Goal: Task Accomplishment & Management: Manage account settings

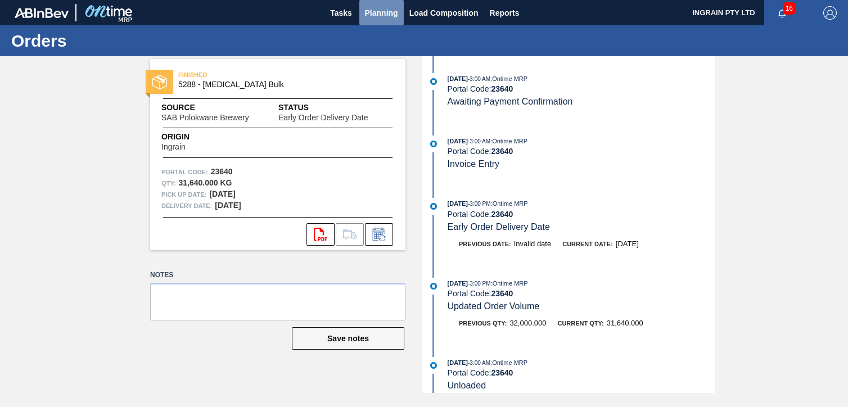
click at [376, 8] on span "Planning" at bounding box center [381, 12] width 33 height 13
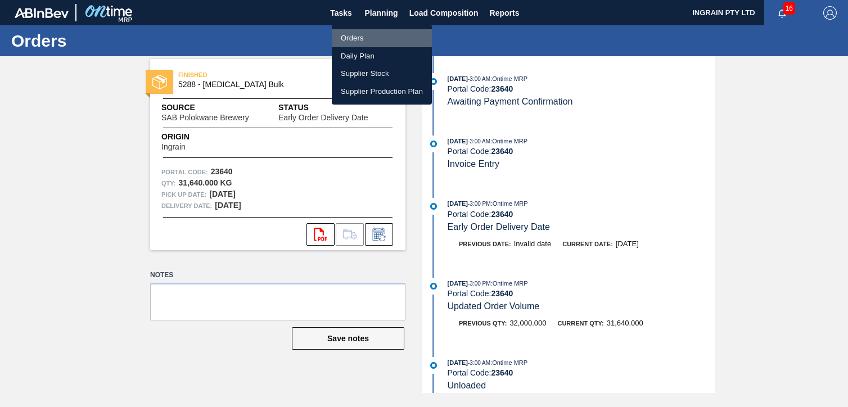
click at [364, 36] on li "Orders" at bounding box center [382, 38] width 100 height 18
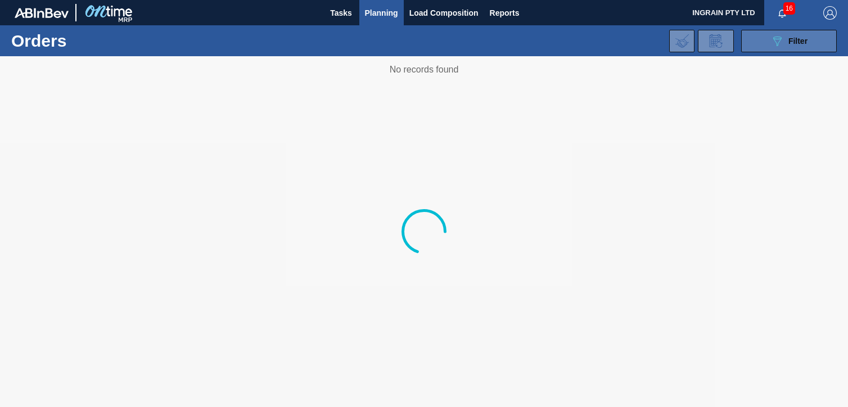
click at [796, 43] on span "Filter" at bounding box center [797, 41] width 19 height 9
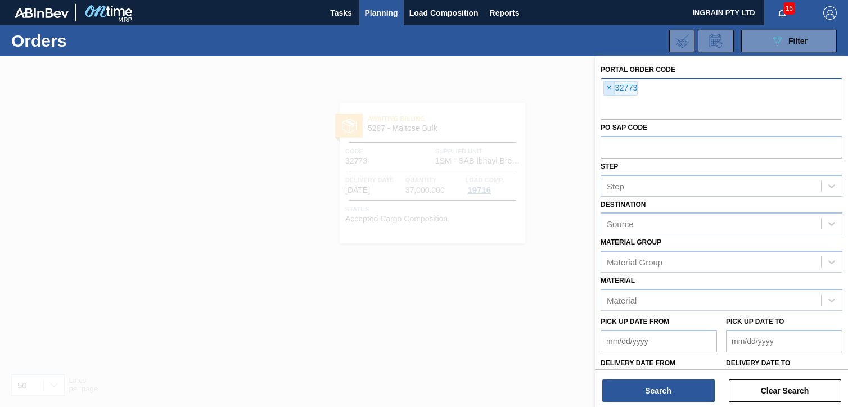
click at [607, 85] on span "×" at bounding box center [609, 88] width 11 height 13
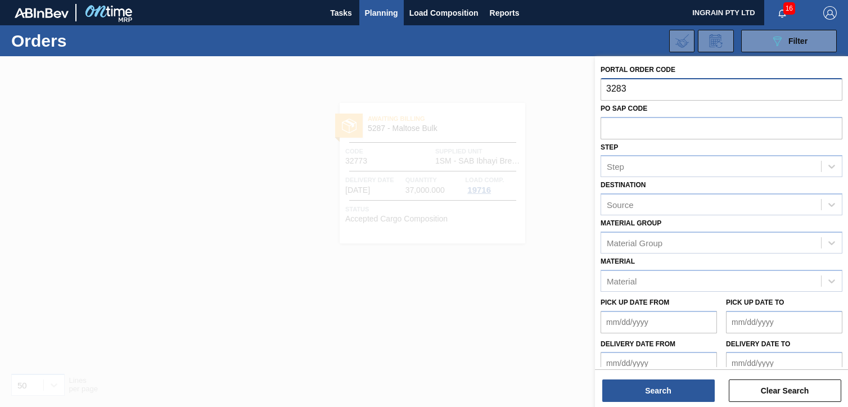
type input "32830"
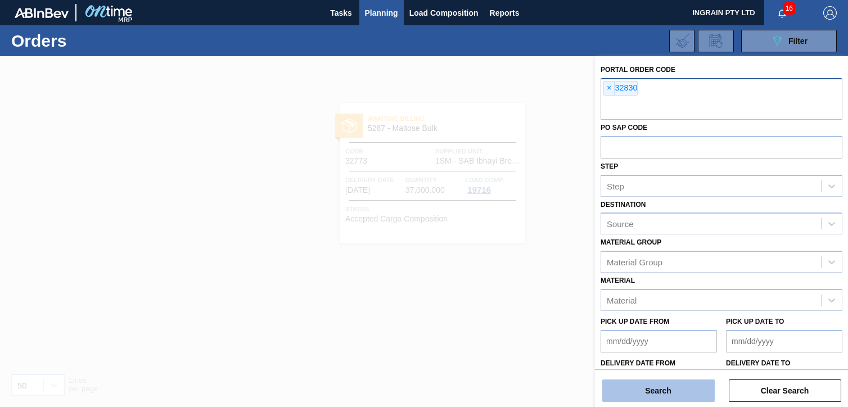
click at [680, 389] on button "Search" at bounding box center [658, 391] width 112 height 22
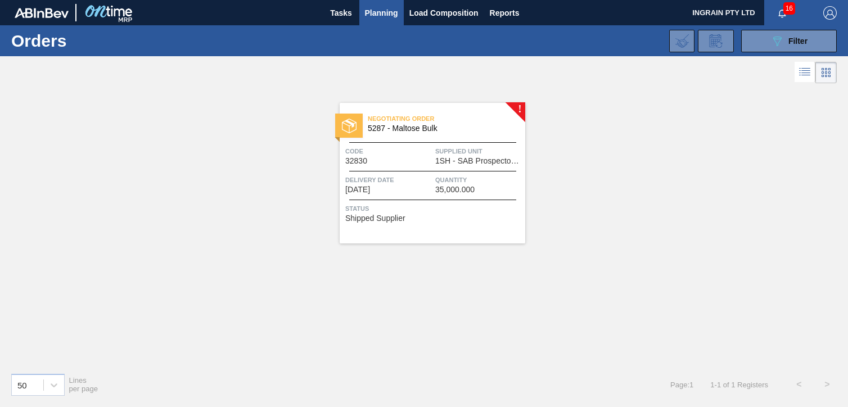
click at [490, 150] on span "Supplied Unit" at bounding box center [478, 151] width 87 height 11
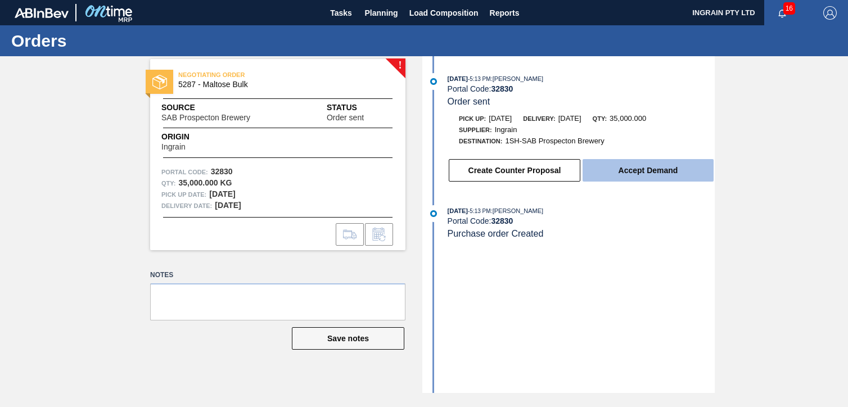
click at [641, 172] on button "Accept Demand" at bounding box center [647, 170] width 131 height 22
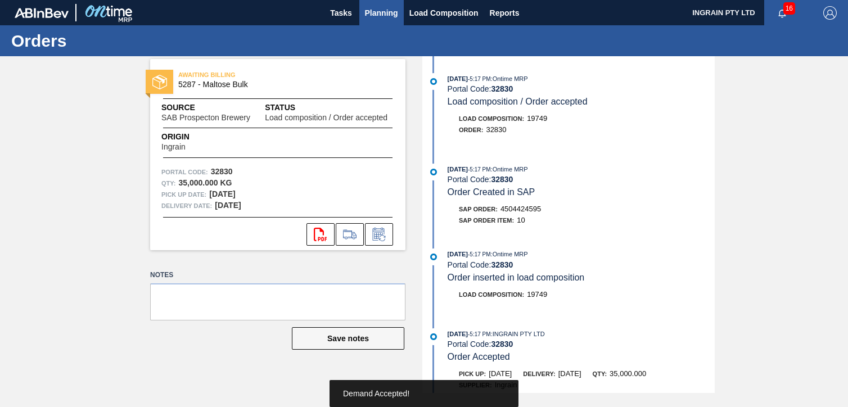
click at [386, 11] on span "Planning" at bounding box center [381, 12] width 33 height 13
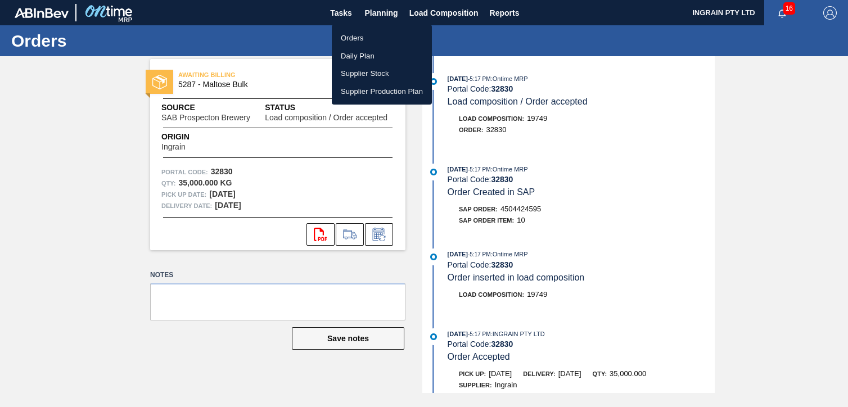
click at [370, 39] on li "Orders" at bounding box center [382, 38] width 100 height 18
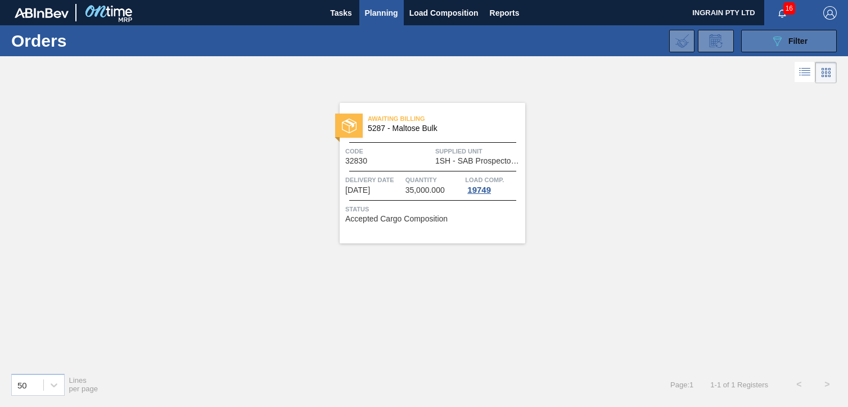
click at [767, 41] on button "089F7B8B-B2A5-4AFE-B5C0-19BA573D28AC Filter" at bounding box center [789, 41] width 96 height 22
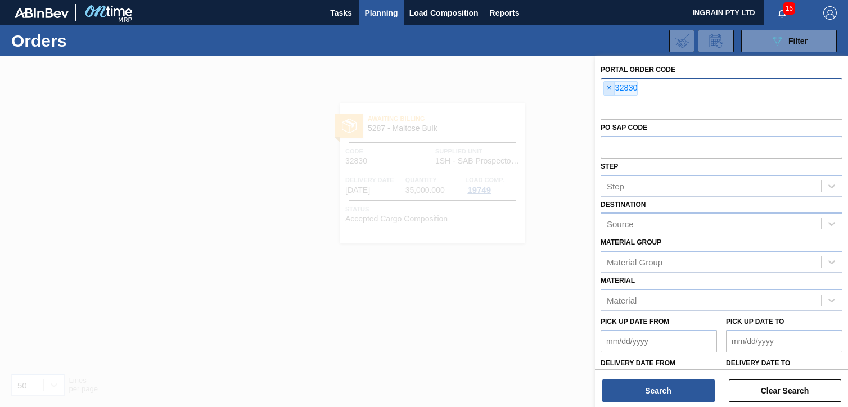
click at [610, 85] on span "×" at bounding box center [609, 88] width 11 height 13
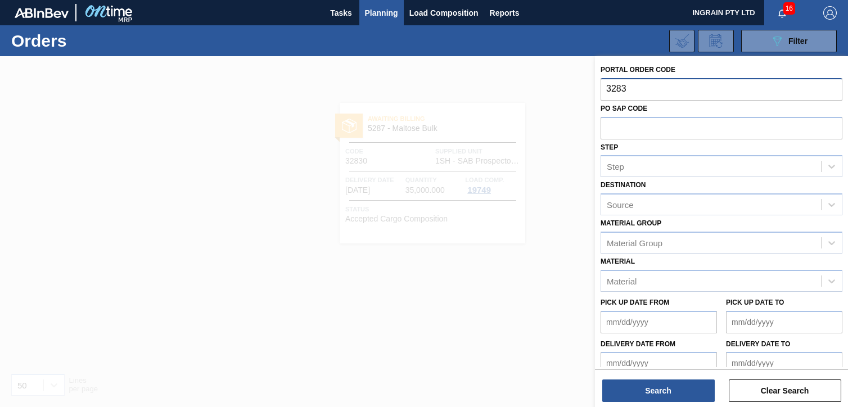
type input "32832"
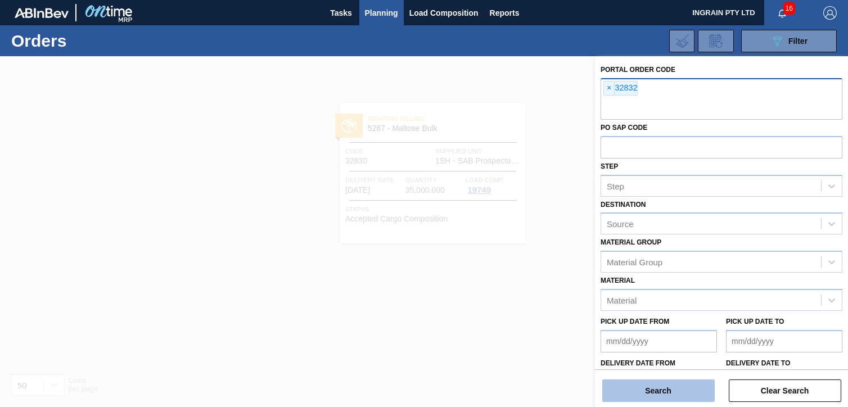
click at [644, 384] on button "Search" at bounding box center [658, 391] width 112 height 22
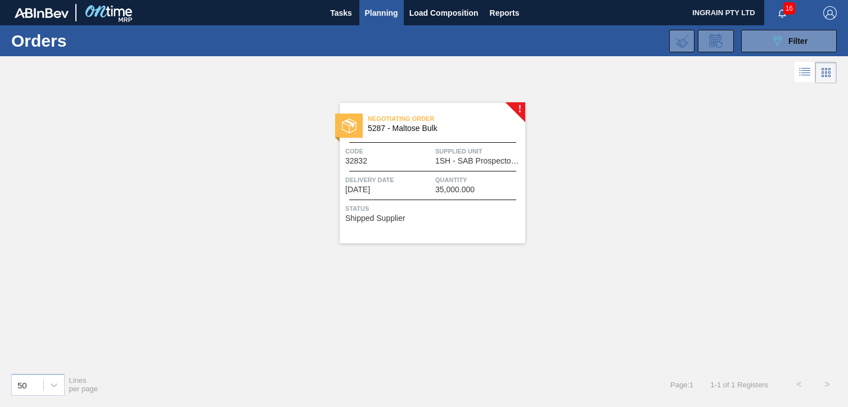
click at [485, 149] on span "Supplied Unit" at bounding box center [478, 151] width 87 height 11
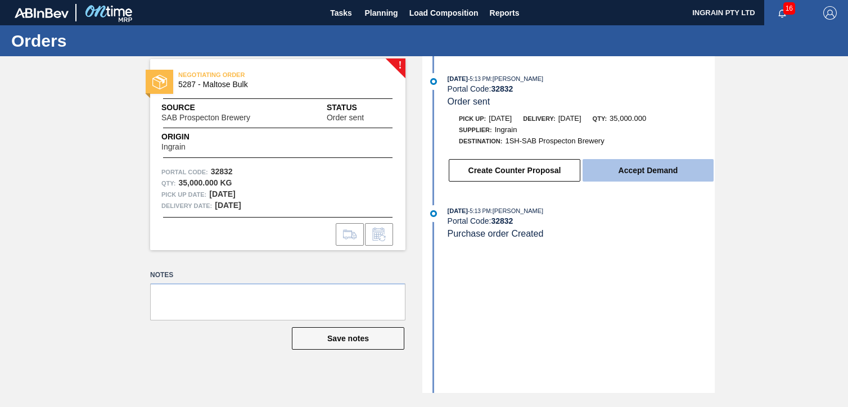
click at [653, 166] on button "Accept Demand" at bounding box center [647, 170] width 131 height 22
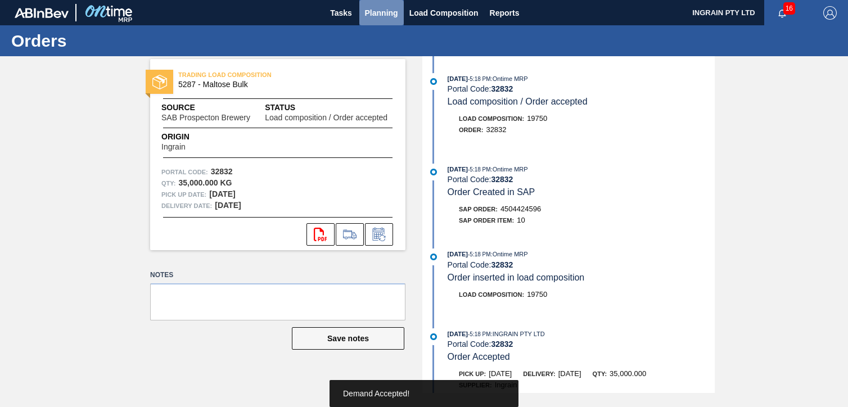
click at [385, 12] on span "Planning" at bounding box center [381, 12] width 33 height 13
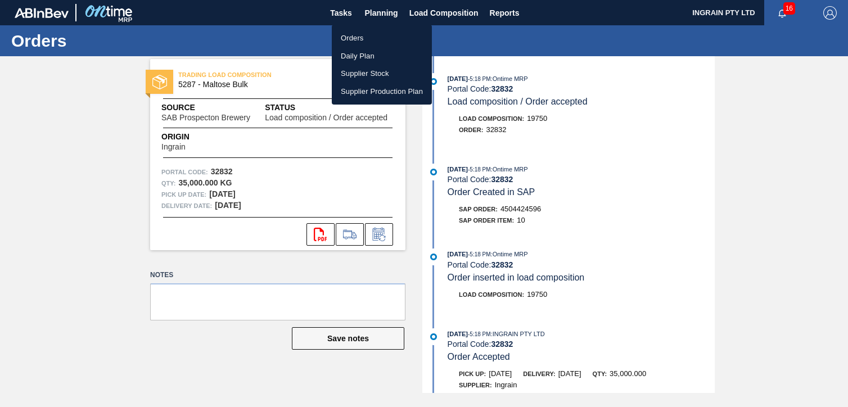
click at [367, 39] on li "Orders" at bounding box center [382, 38] width 100 height 18
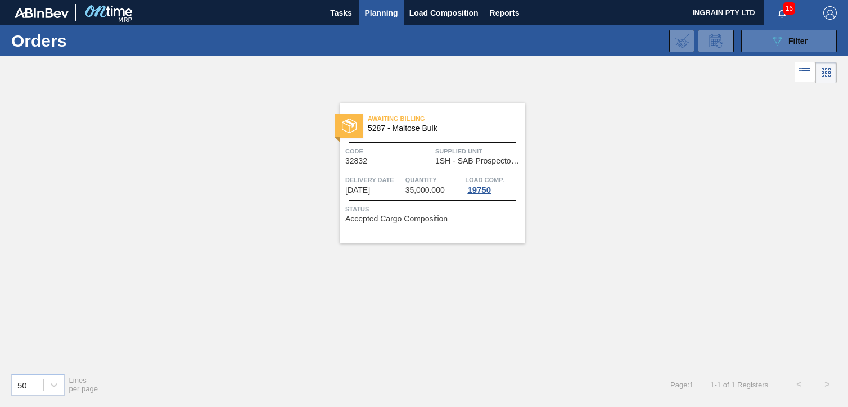
click at [779, 45] on icon "089F7B8B-B2A5-4AFE-B5C0-19BA573D28AC" at bounding box center [776, 40] width 13 height 13
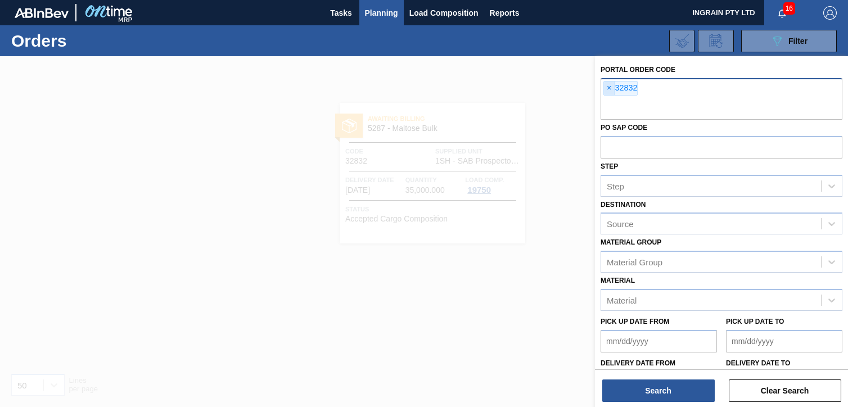
click at [608, 88] on span "×" at bounding box center [609, 88] width 11 height 13
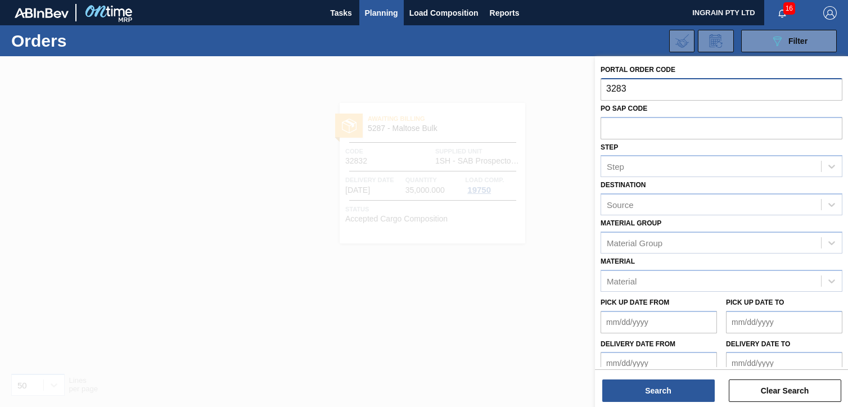
type input "32833"
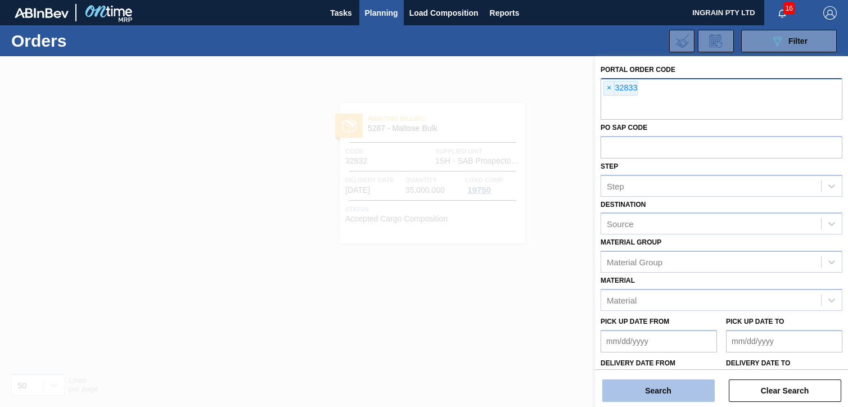
click at [668, 387] on button "Search" at bounding box center [658, 391] width 112 height 22
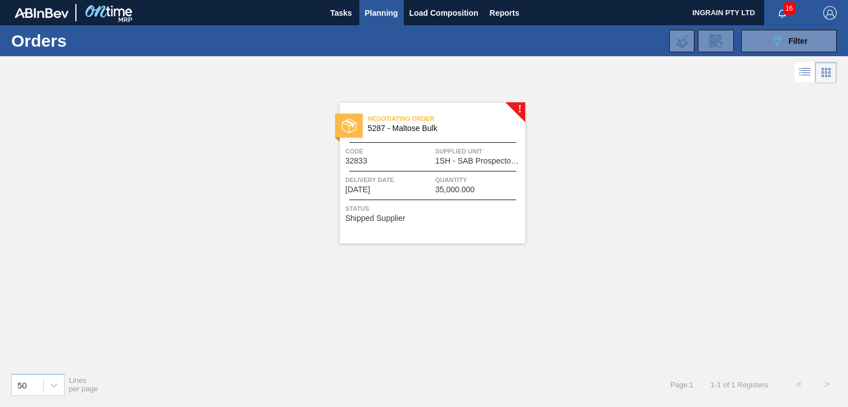
click at [478, 154] on span "Supplied Unit" at bounding box center [478, 151] width 87 height 11
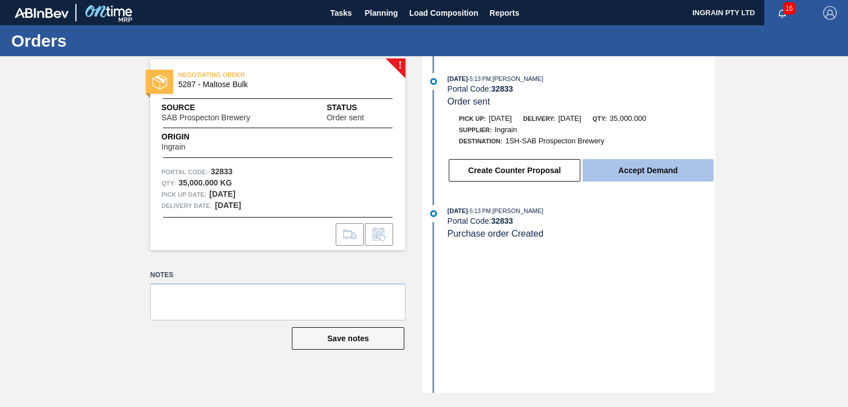
click at [640, 166] on button "Accept Demand" at bounding box center [647, 170] width 131 height 22
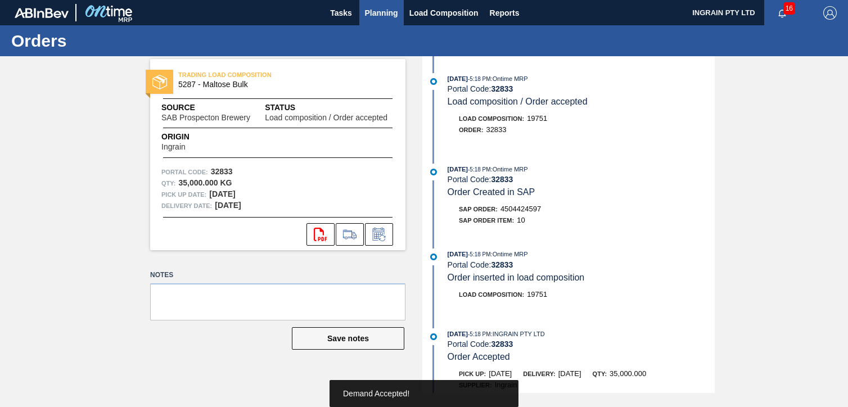
click at [382, 10] on span "Planning" at bounding box center [381, 12] width 33 height 13
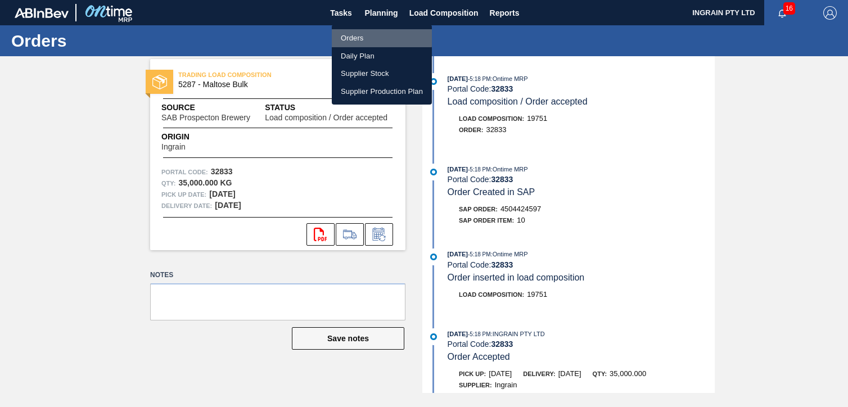
click at [360, 37] on li "Orders" at bounding box center [382, 38] width 100 height 18
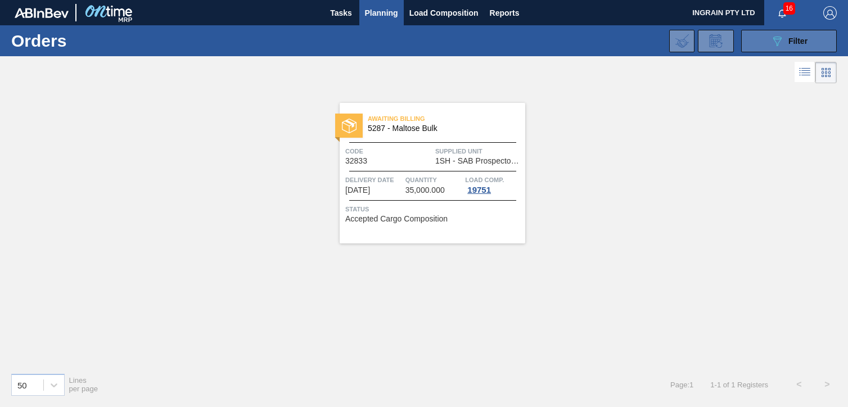
click at [761, 39] on button "089F7B8B-B2A5-4AFE-B5C0-19BA573D28AC Filter" at bounding box center [789, 41] width 96 height 22
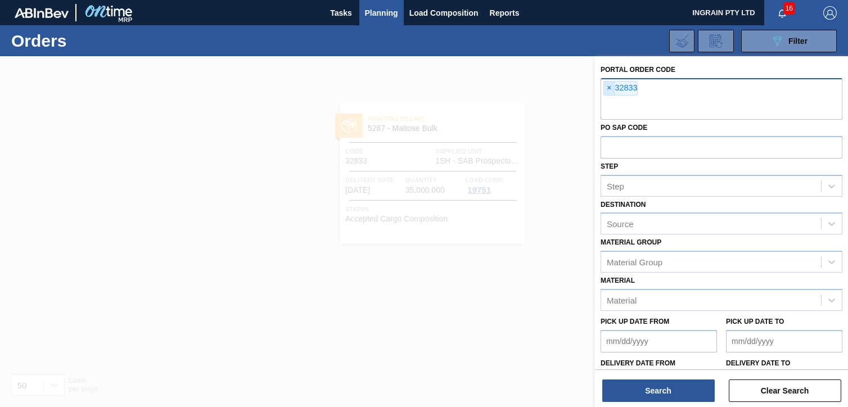
click at [607, 88] on span "×" at bounding box center [609, 88] width 11 height 13
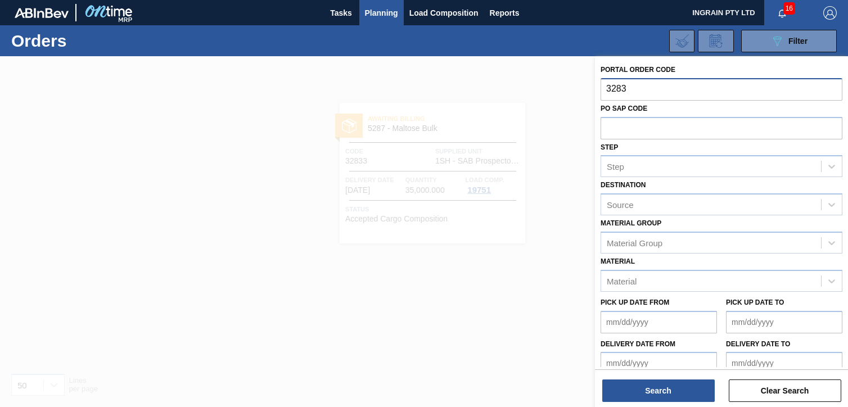
type input "32834"
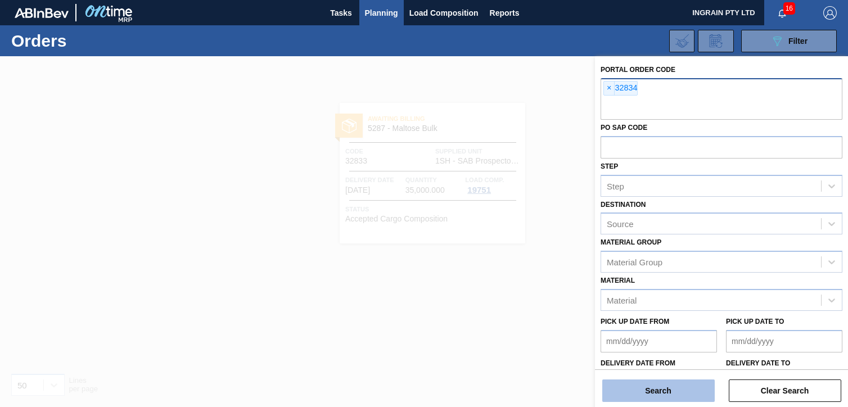
click at [677, 389] on button "Search" at bounding box center [658, 391] width 112 height 22
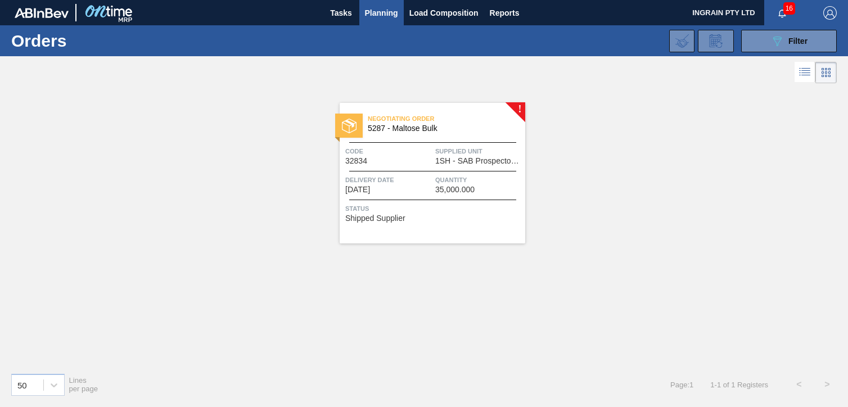
click at [482, 147] on span "Supplied Unit" at bounding box center [478, 151] width 87 height 11
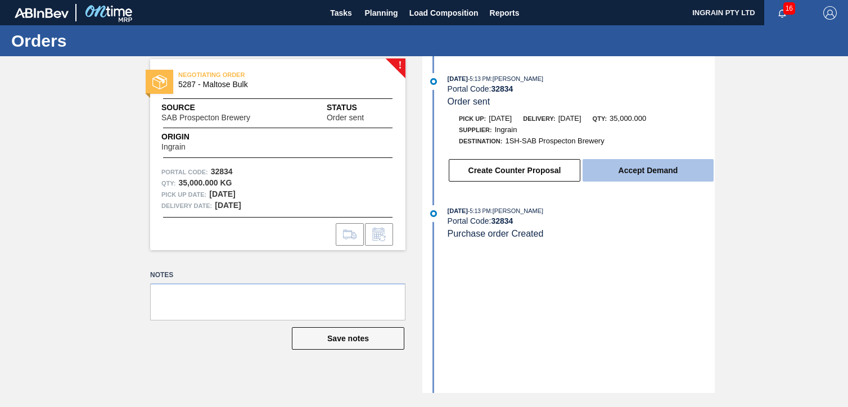
click at [652, 165] on button "Accept Demand" at bounding box center [647, 170] width 131 height 22
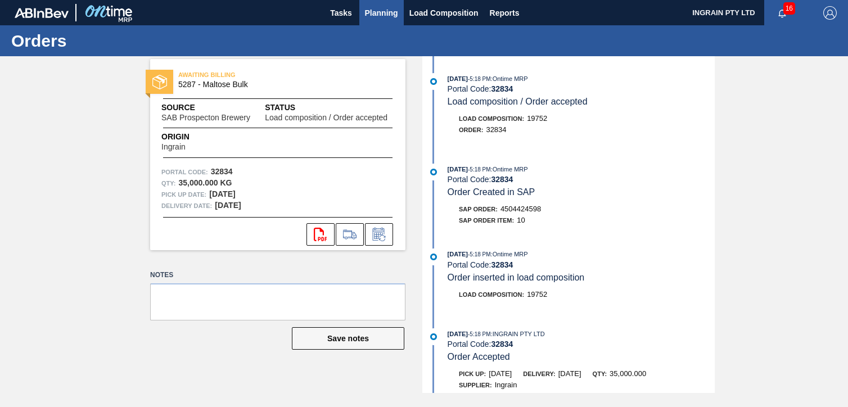
click at [374, 10] on span "Planning" at bounding box center [381, 12] width 33 height 13
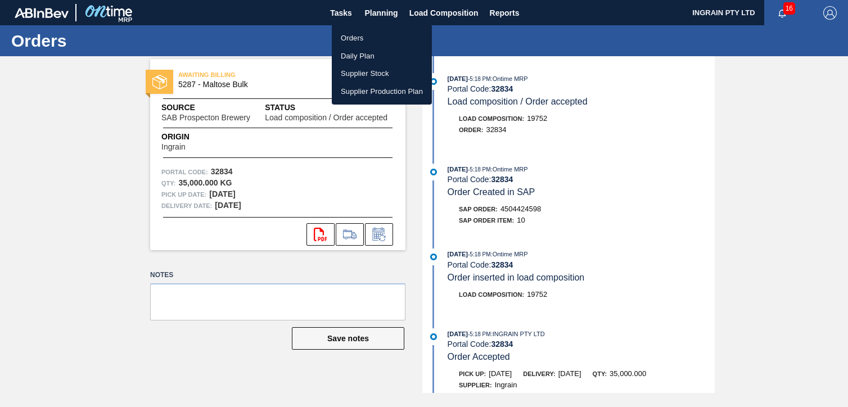
click at [360, 33] on li "Orders" at bounding box center [382, 38] width 100 height 18
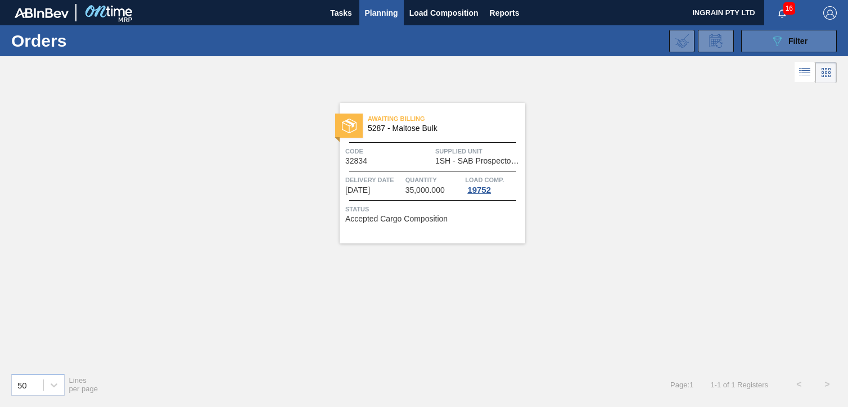
click at [788, 43] on span "Filter" at bounding box center [797, 41] width 19 height 9
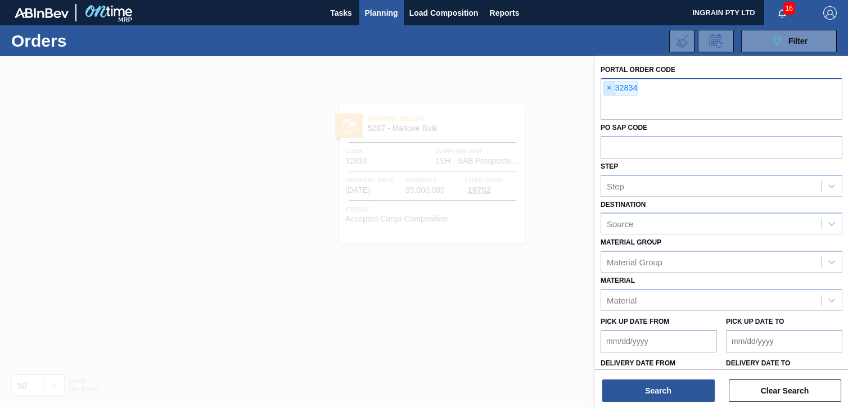
click at [609, 87] on span "×" at bounding box center [609, 88] width 11 height 13
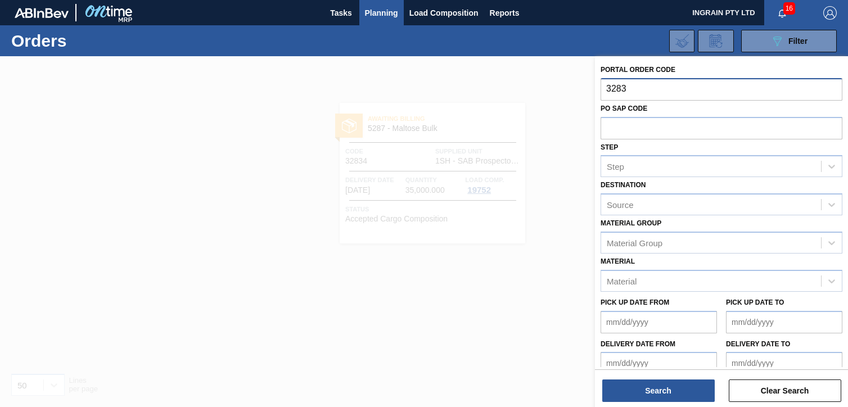
type input "32835"
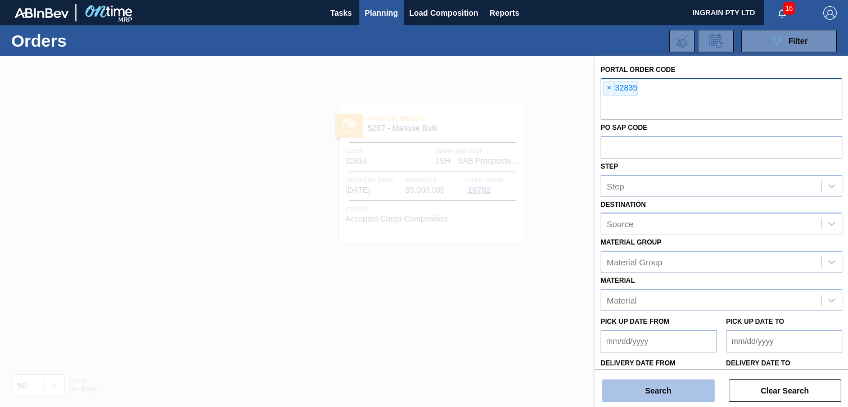
click at [641, 393] on button "Search" at bounding box center [658, 391] width 112 height 22
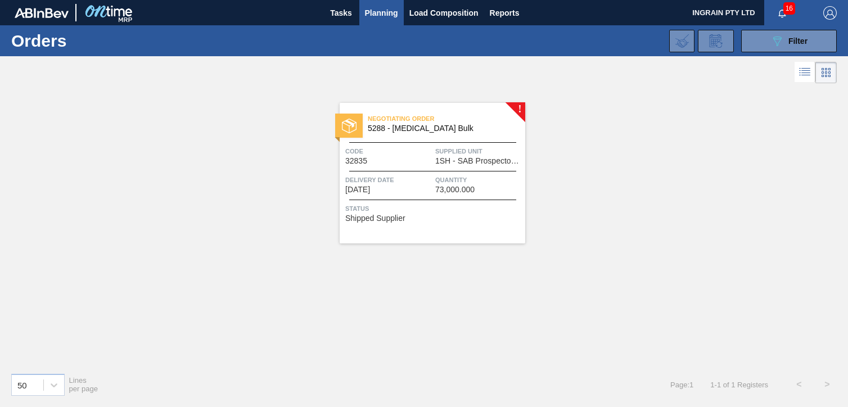
click at [439, 139] on div "Negotiating Order 5288 - [MEDICAL_DATA] Bulk Code 32835 Supplied Unit 1SH - SAB…" at bounding box center [433, 173] width 186 height 141
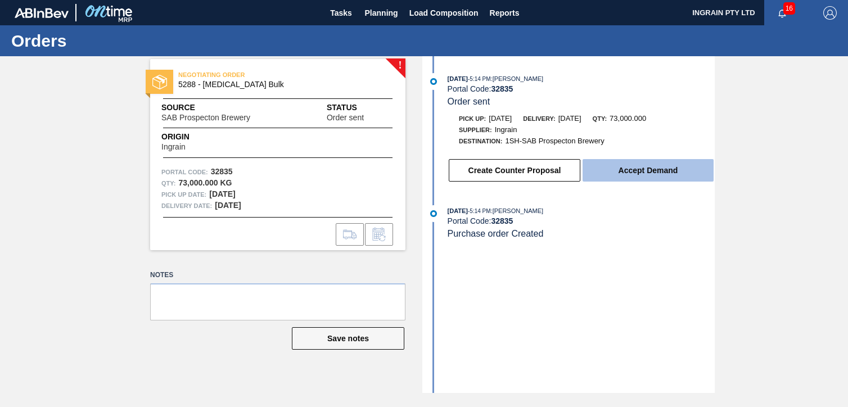
click at [626, 170] on button "Accept Demand" at bounding box center [647, 170] width 131 height 22
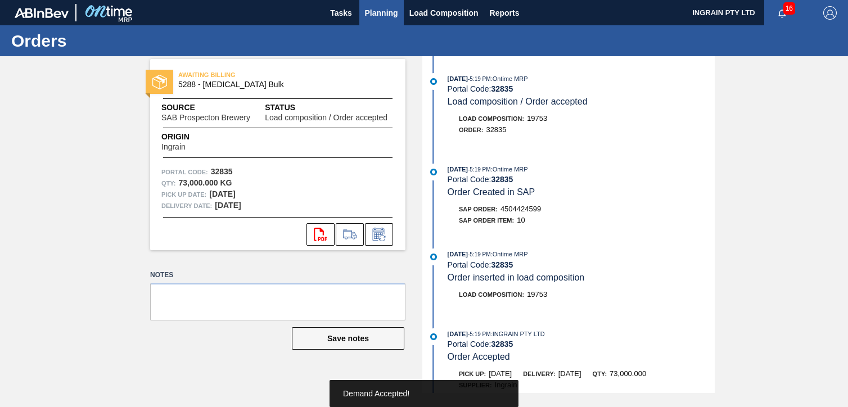
click at [370, 12] on span "Planning" at bounding box center [381, 12] width 33 height 13
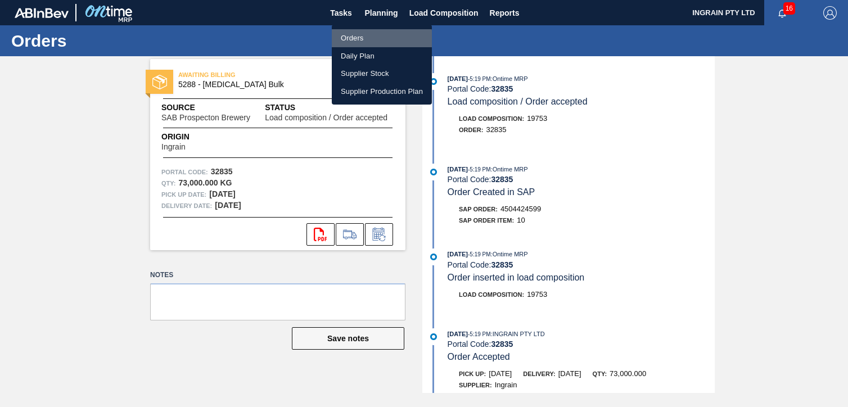
click at [356, 40] on li "Orders" at bounding box center [382, 38] width 100 height 18
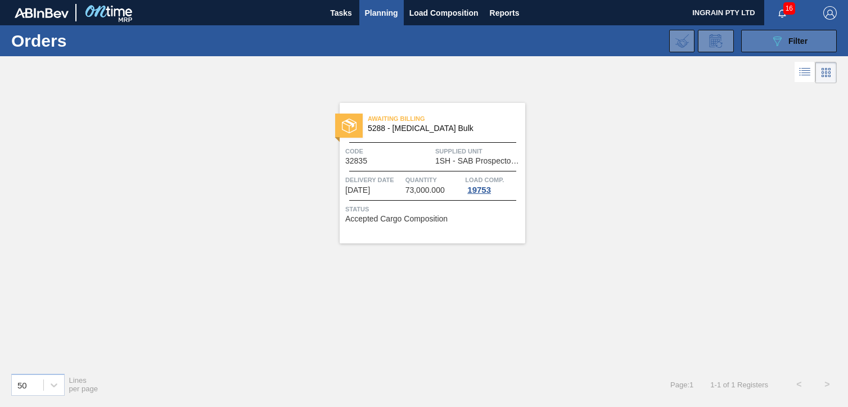
click at [765, 34] on button "089F7B8B-B2A5-4AFE-B5C0-19BA573D28AC Filter" at bounding box center [789, 41] width 96 height 22
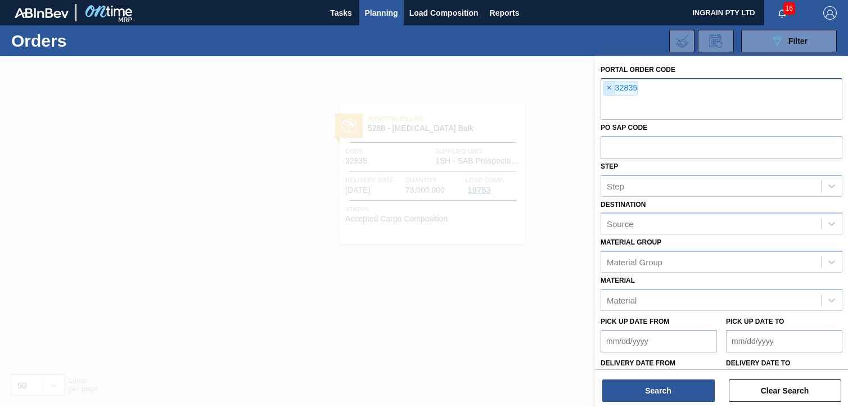
click at [606, 86] on span "×" at bounding box center [609, 88] width 11 height 13
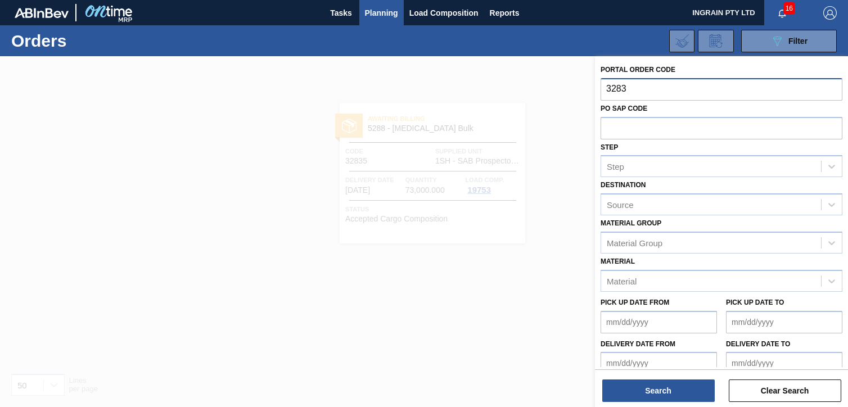
type input "32836"
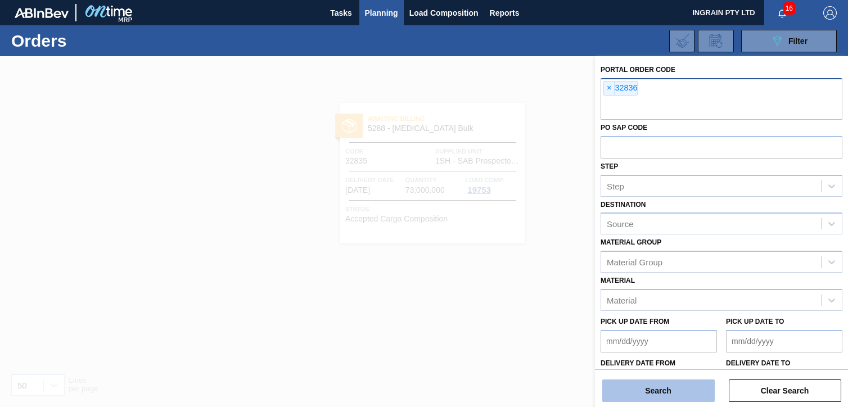
click at [679, 390] on button "Search" at bounding box center [658, 391] width 112 height 22
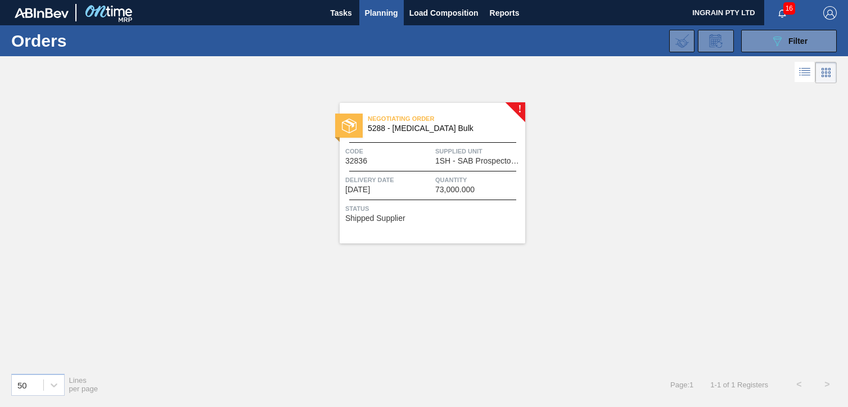
click at [468, 164] on span "1SH - SAB Prospecton Brewery" at bounding box center [478, 161] width 87 height 8
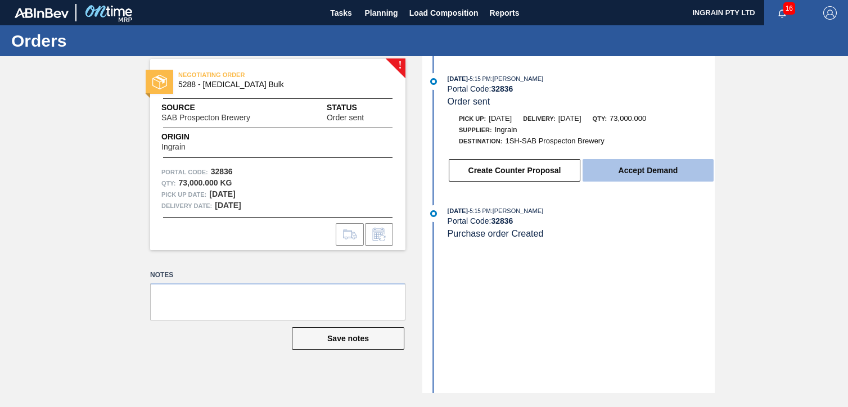
click at [645, 171] on button "Accept Demand" at bounding box center [647, 170] width 131 height 22
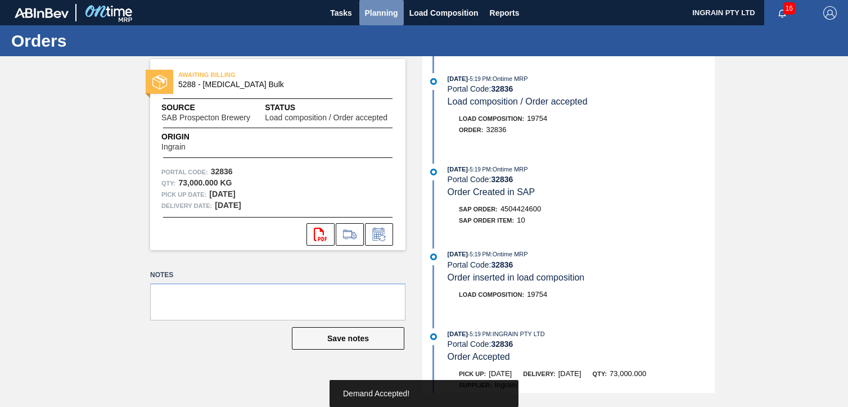
click at [385, 16] on span "Planning" at bounding box center [381, 12] width 33 height 13
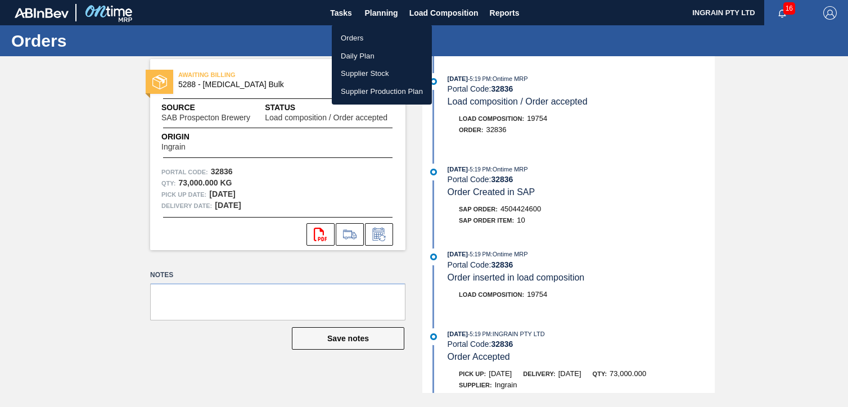
click at [367, 42] on li "Orders" at bounding box center [382, 38] width 100 height 18
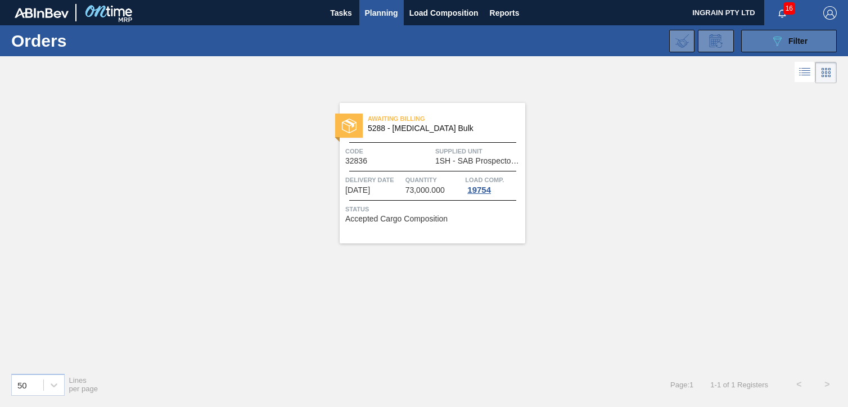
click at [774, 45] on icon "089F7B8B-B2A5-4AFE-B5C0-19BA573D28AC" at bounding box center [776, 40] width 13 height 13
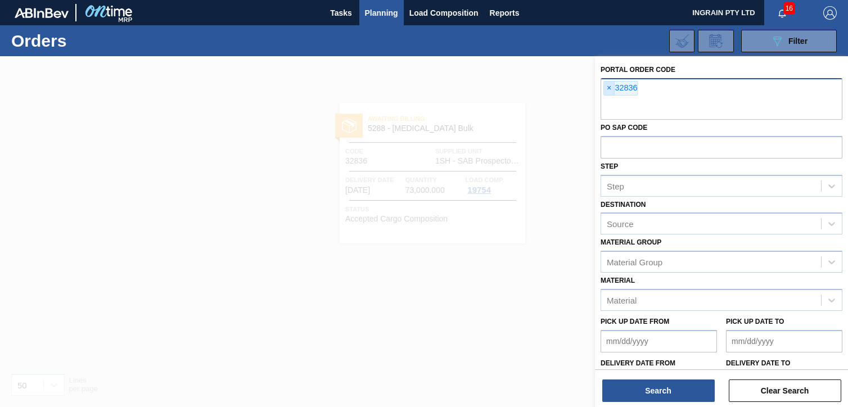
click at [608, 85] on span "×" at bounding box center [609, 88] width 11 height 13
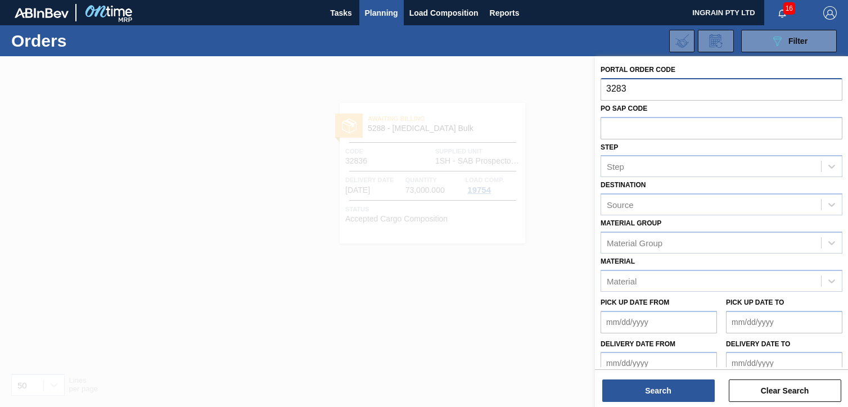
type input "32837"
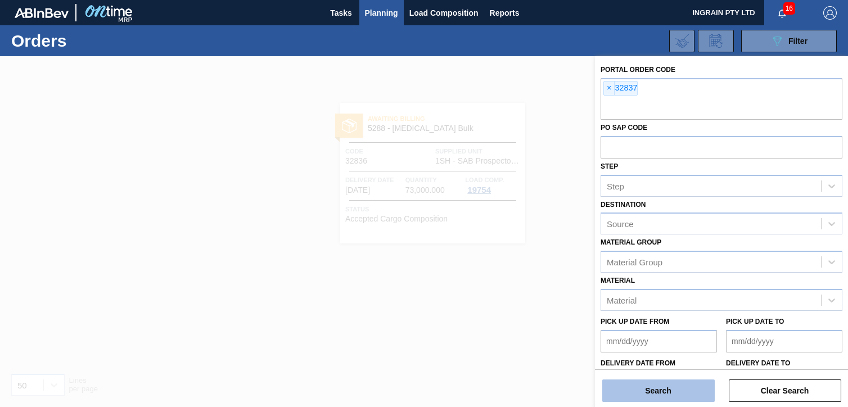
click at [651, 389] on button "Search" at bounding box center [658, 391] width 112 height 22
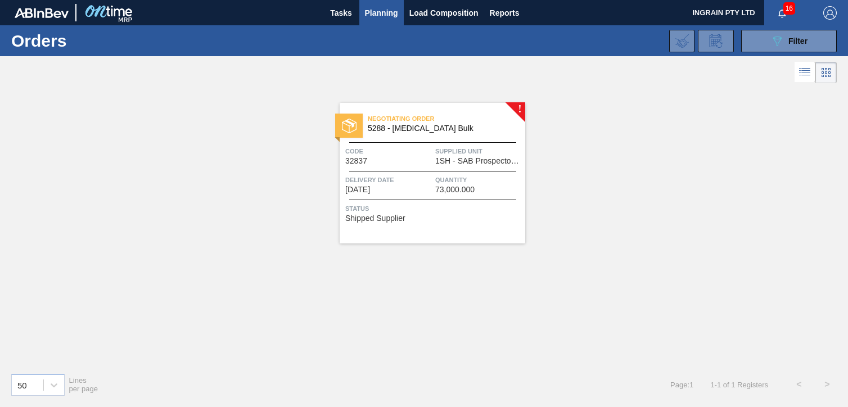
click at [491, 155] on span "Supplied Unit" at bounding box center [478, 151] width 87 height 11
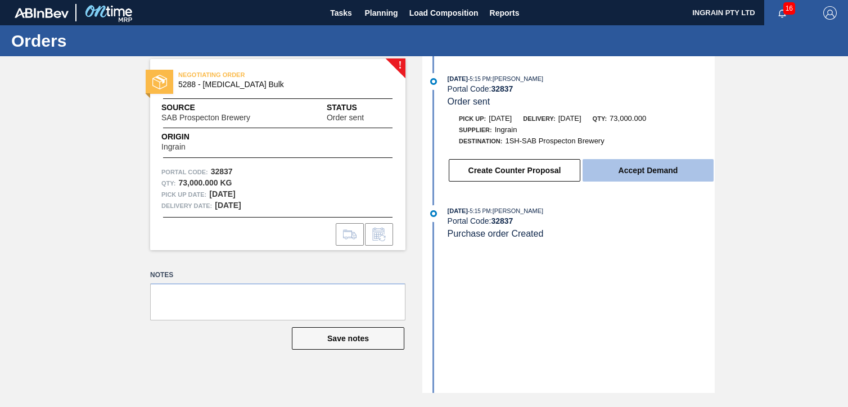
click at [643, 169] on button "Accept Demand" at bounding box center [647, 170] width 131 height 22
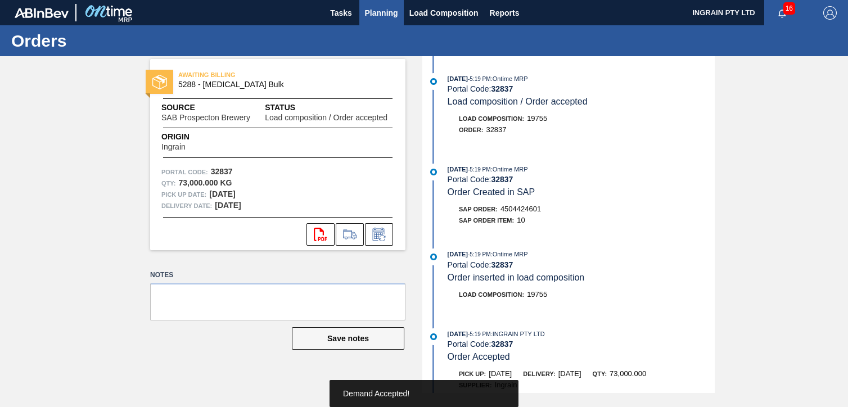
click at [385, 13] on span "Planning" at bounding box center [381, 12] width 33 height 13
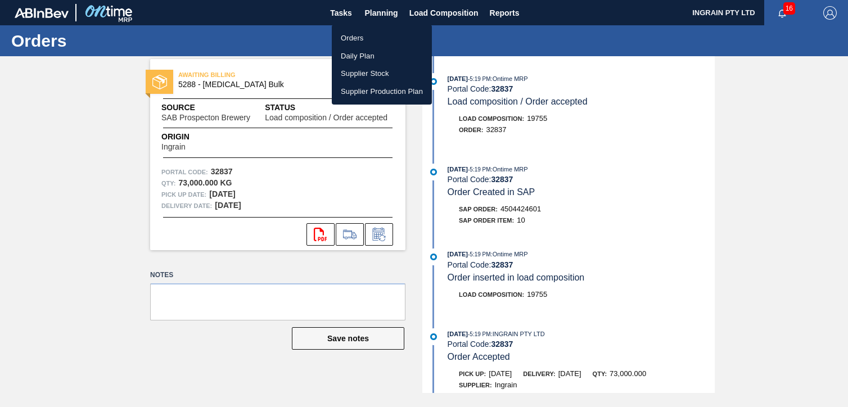
click at [367, 38] on li "Orders" at bounding box center [382, 38] width 100 height 18
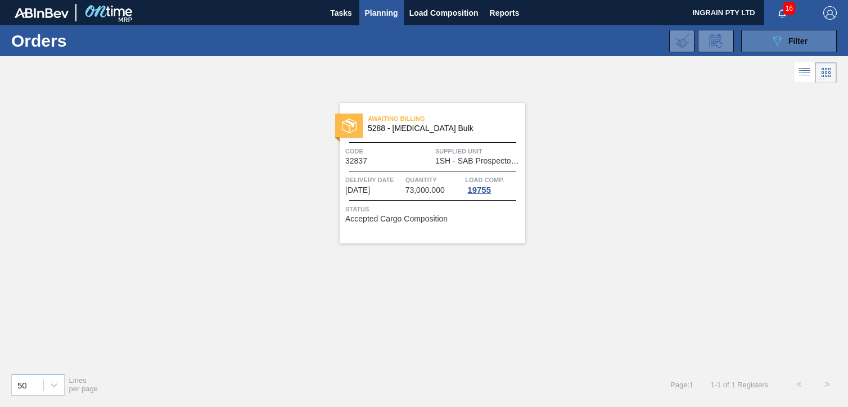
click at [758, 40] on button "089F7B8B-B2A5-4AFE-B5C0-19BA573D28AC Filter" at bounding box center [789, 41] width 96 height 22
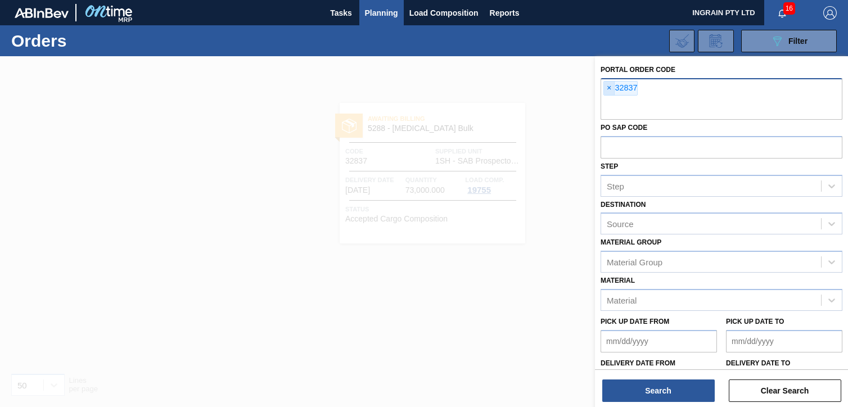
click at [607, 87] on span "×" at bounding box center [609, 88] width 11 height 13
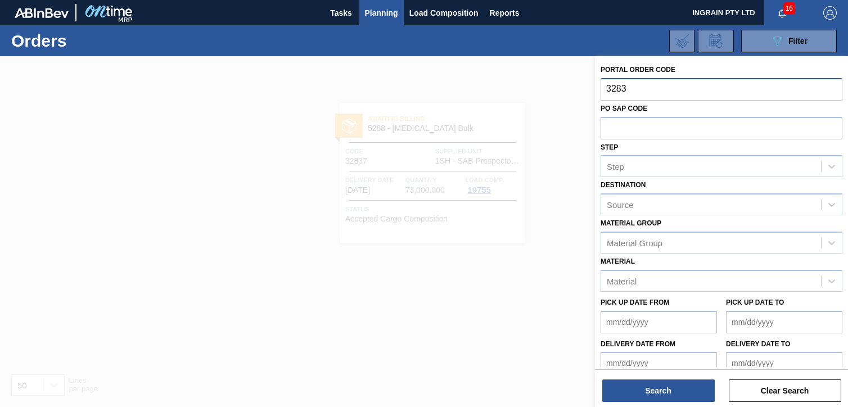
type input "32838"
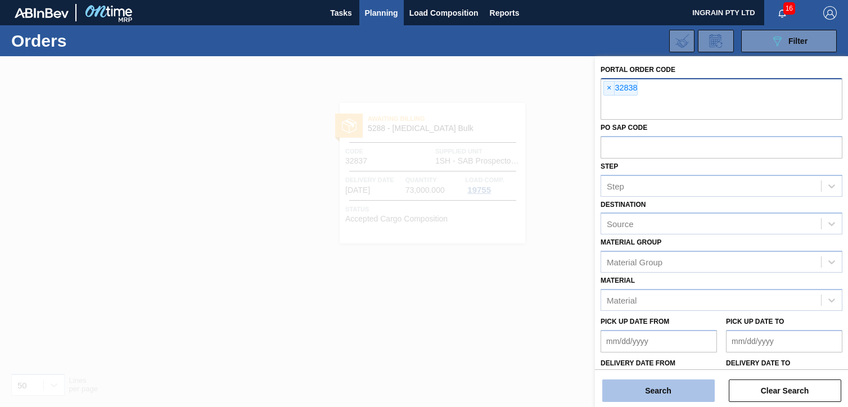
click at [659, 385] on button "Search" at bounding box center [658, 391] width 112 height 22
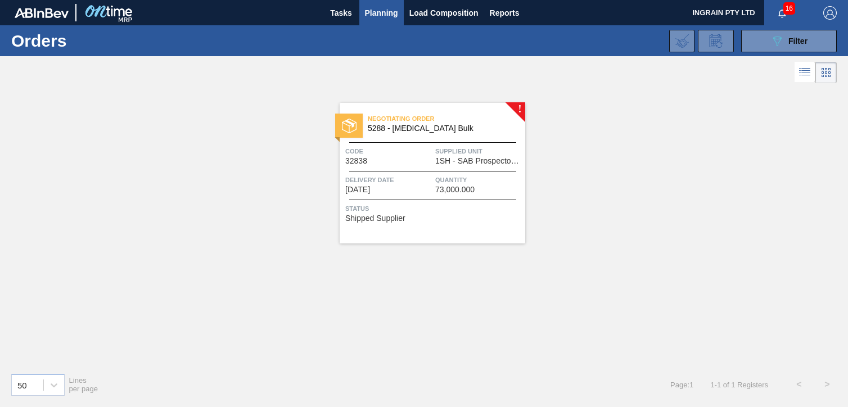
click at [455, 149] on span "Supplied Unit" at bounding box center [478, 151] width 87 height 11
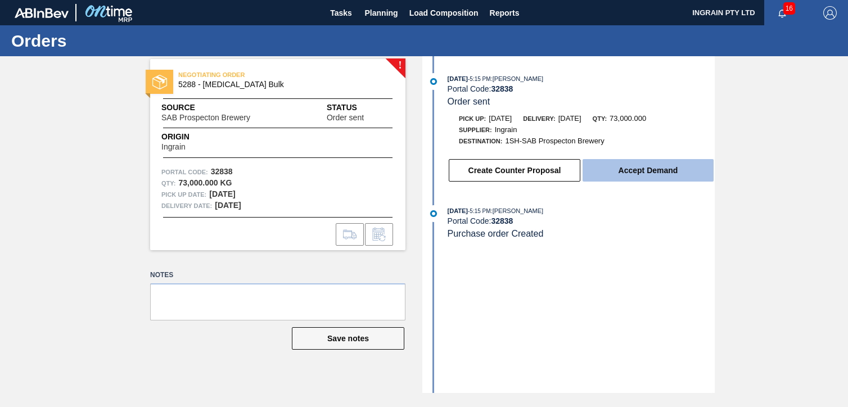
click at [624, 170] on button "Accept Demand" at bounding box center [647, 170] width 131 height 22
